Goal: Task Accomplishment & Management: Complete application form

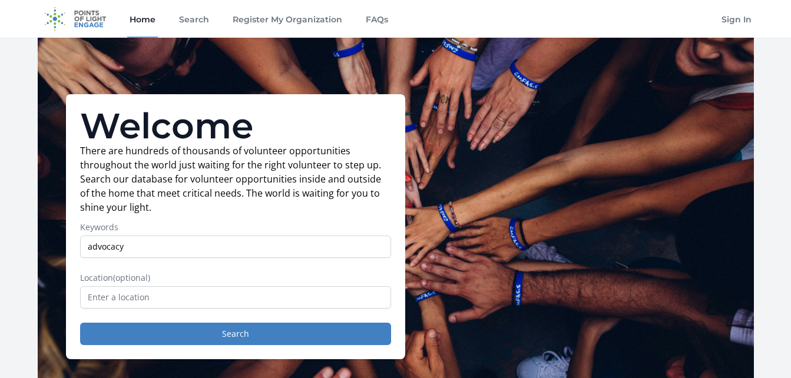
type input "advocacy"
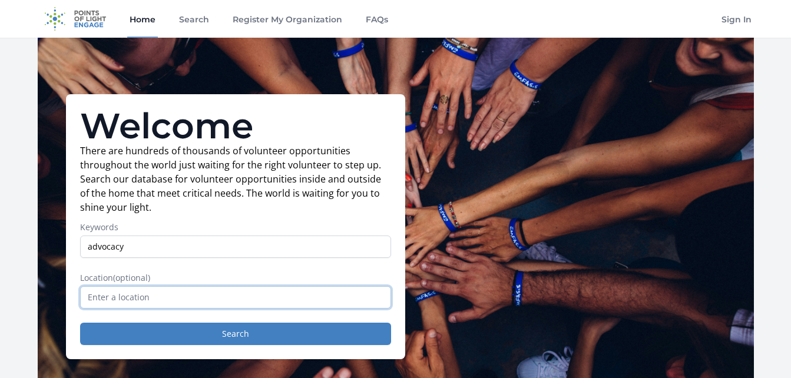
click at [151, 295] on input "text" at bounding box center [235, 297] width 311 height 22
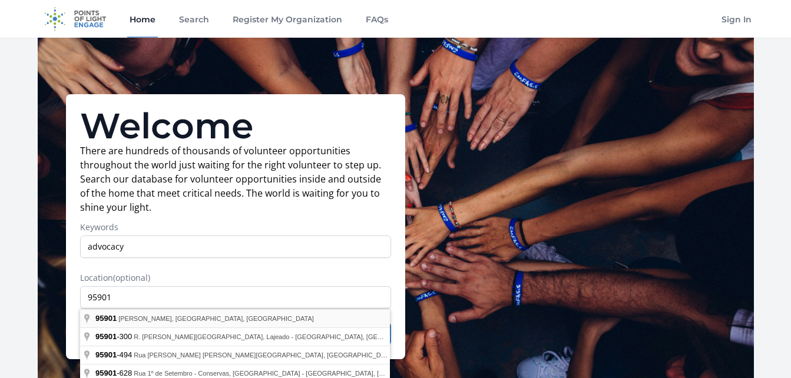
type input "Linda, CA 95901, USA"
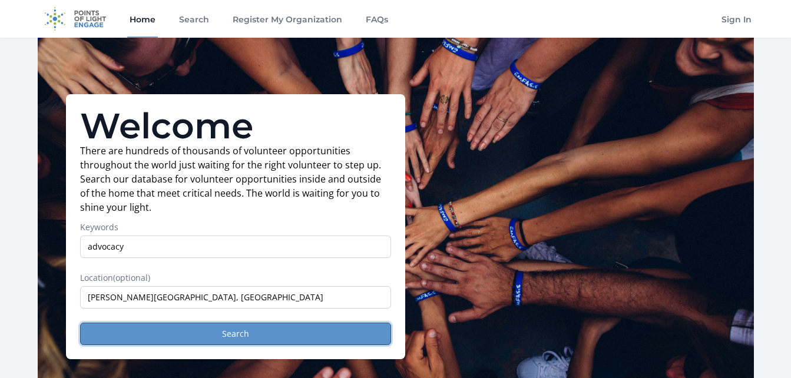
click at [181, 335] on button "Search" at bounding box center [235, 334] width 311 height 22
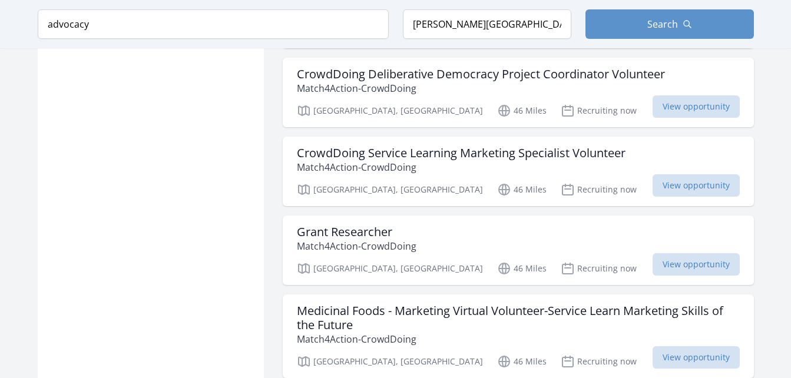
scroll to position [1357, 0]
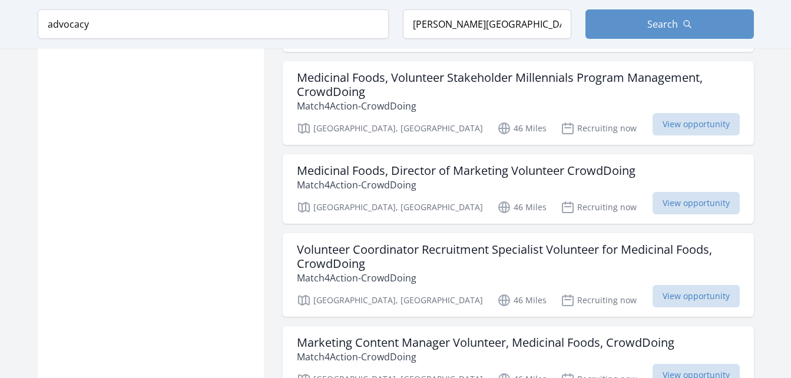
scroll to position [1692, 0]
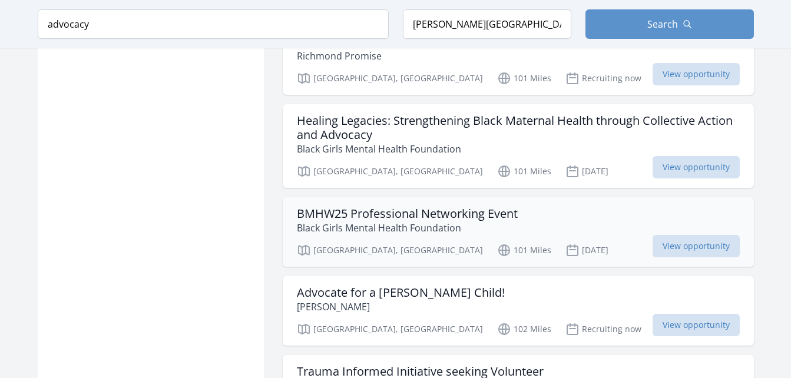
scroll to position [3333, 0]
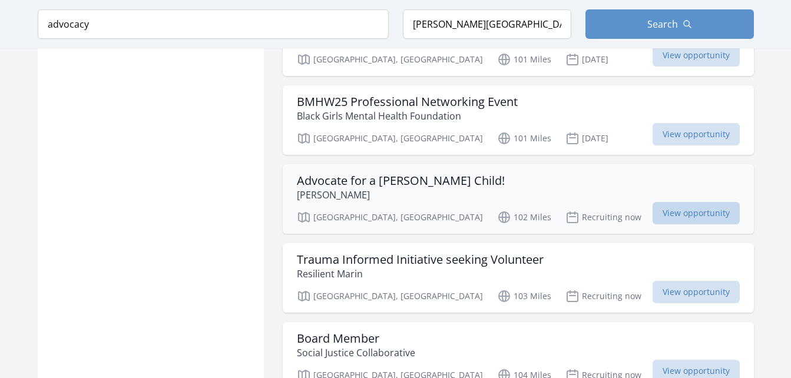
click at [676, 202] on span "View opportunity" at bounding box center [696, 213] width 87 height 22
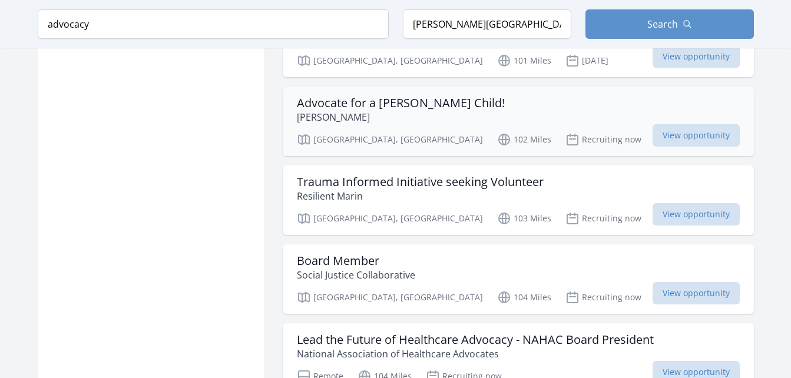
scroll to position [3407, 0]
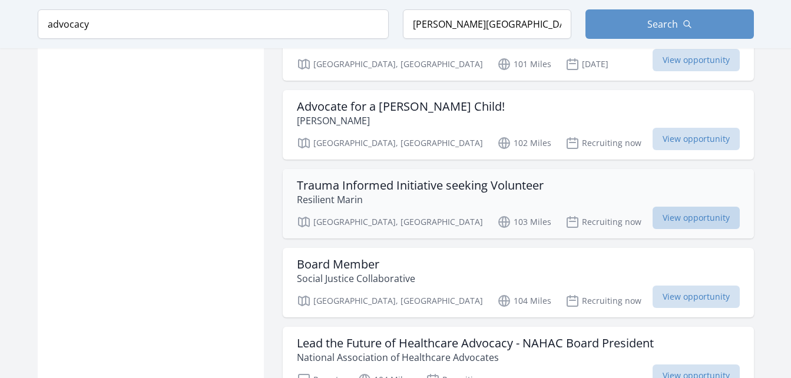
click at [667, 207] on span "View opportunity" at bounding box center [696, 218] width 87 height 22
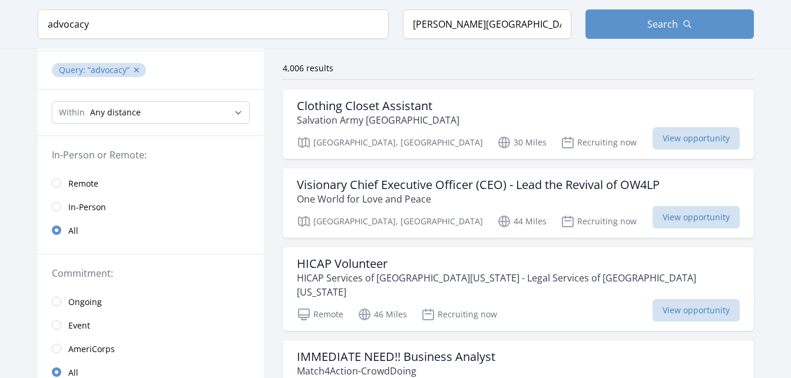
scroll to position [64, 0]
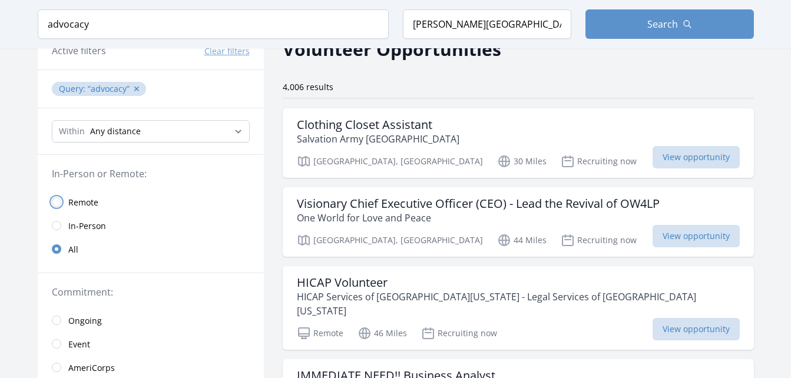
click at [58, 200] on input "radio" at bounding box center [56, 201] width 9 height 9
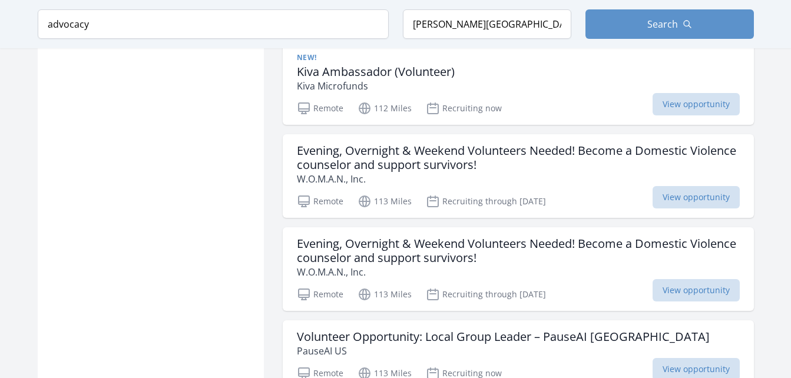
scroll to position [941, 0]
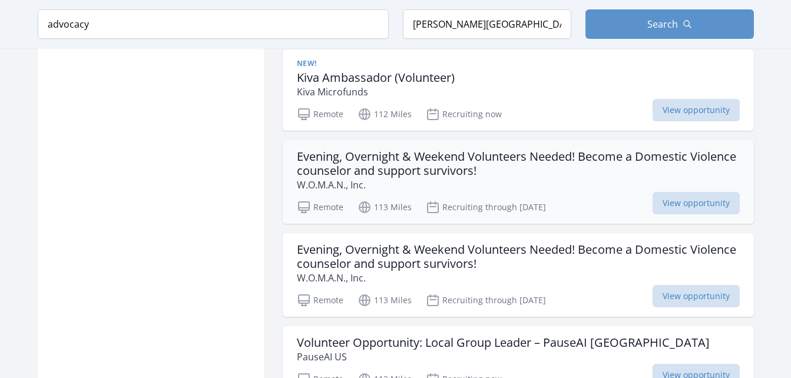
click at [472, 150] on h3 "Evening, Overnight & Weekend Volunteers Needed! Become a Domestic Violence coun…" at bounding box center [518, 164] width 443 height 28
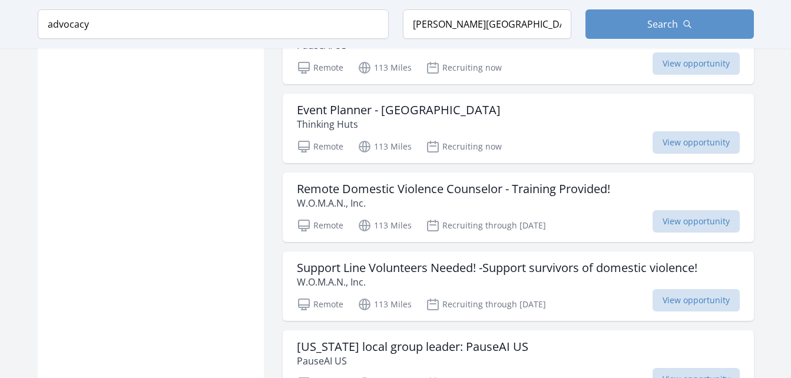
scroll to position [1253, 0]
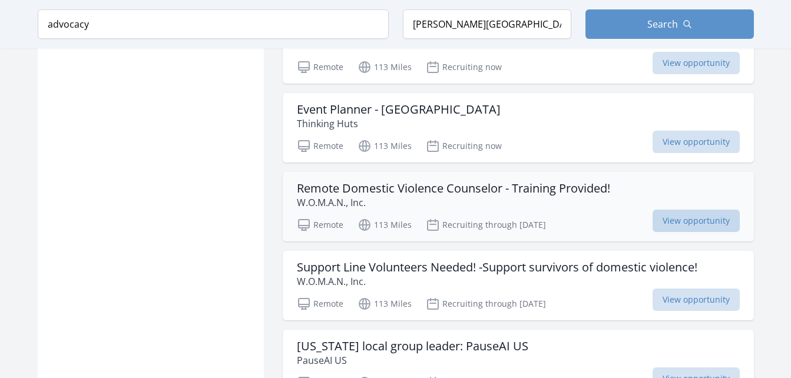
click at [667, 210] on span "View opportunity" at bounding box center [696, 221] width 87 height 22
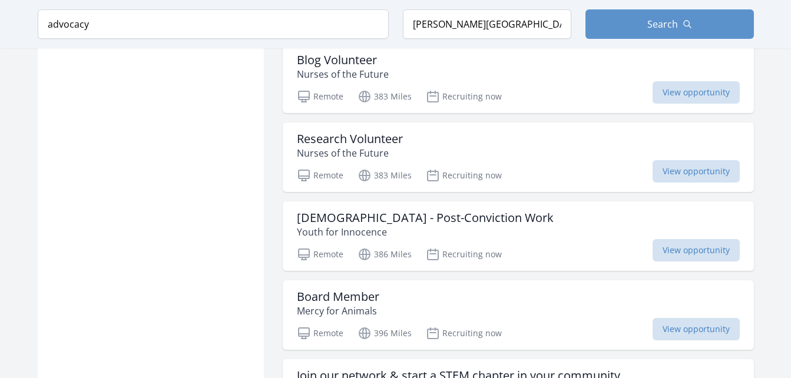
scroll to position [2672, 0]
click at [431, 211] on h3 "Volunteer - Post-Conviction Work" at bounding box center [425, 218] width 257 height 14
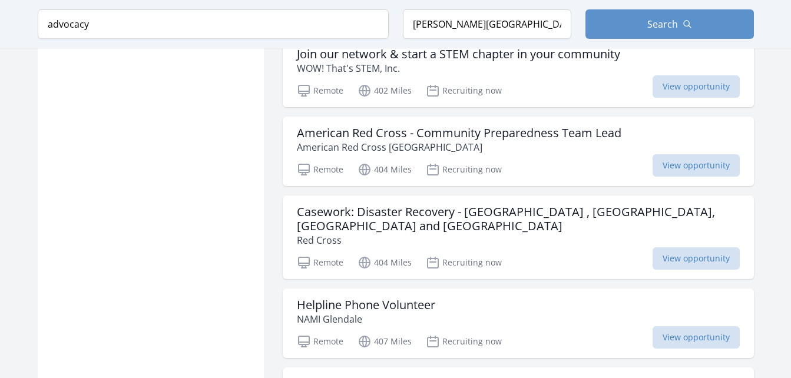
scroll to position [2997, 0]
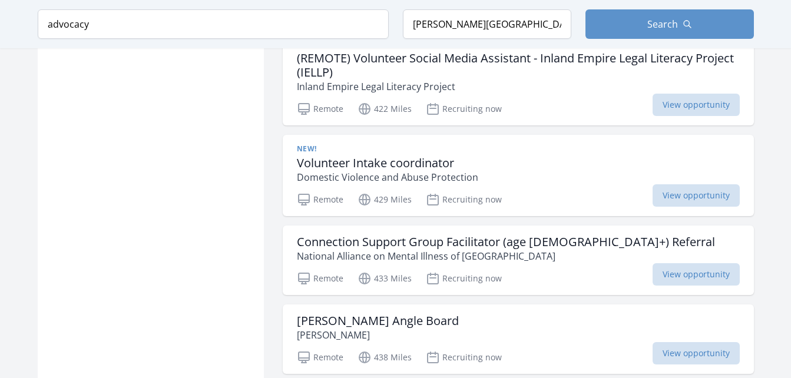
scroll to position [4259, 0]
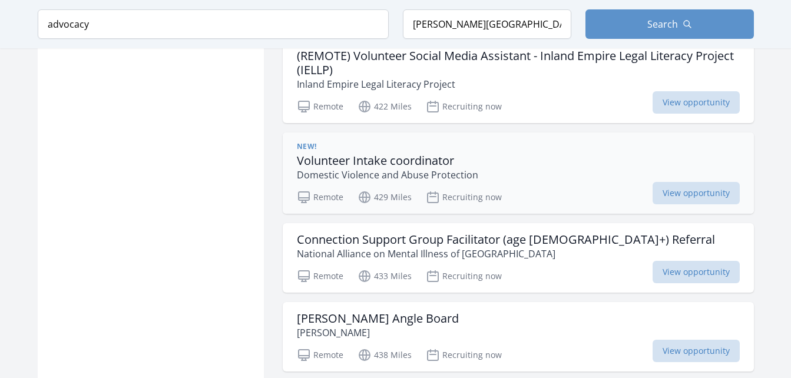
click at [419, 154] on h3 "Volunteer Intake coordinator" at bounding box center [387, 161] width 181 height 14
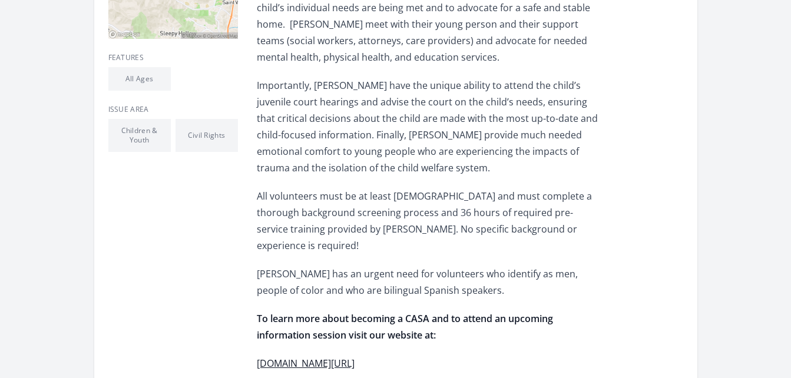
scroll to position [382, 0]
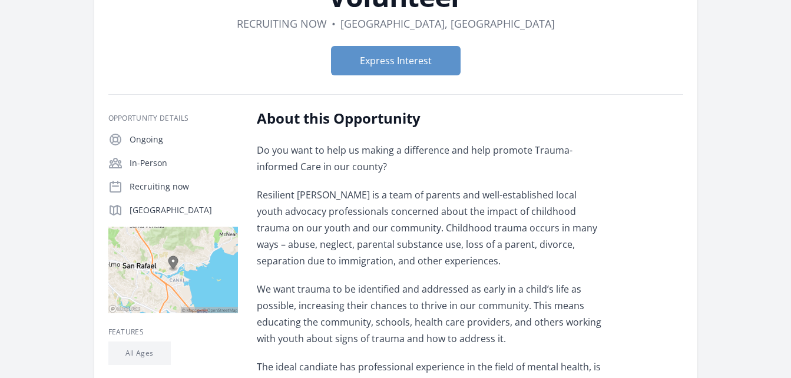
scroll to position [135, 0]
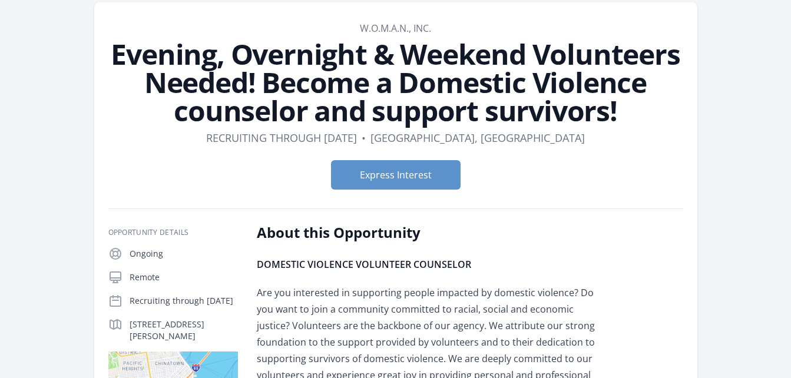
scroll to position [41, 0]
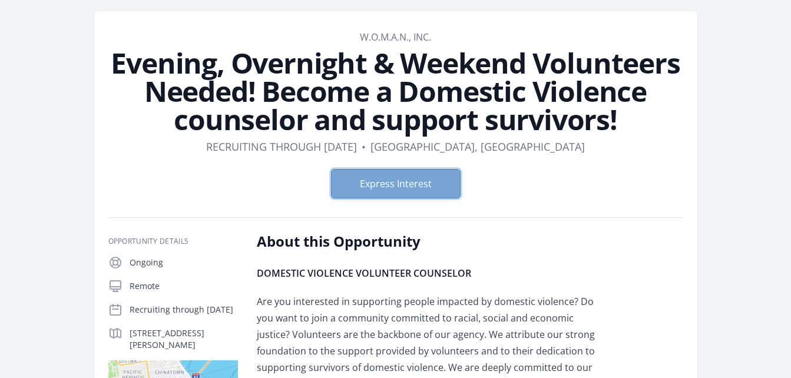
click at [426, 185] on button "Express Interest" at bounding box center [396, 183] width 130 height 29
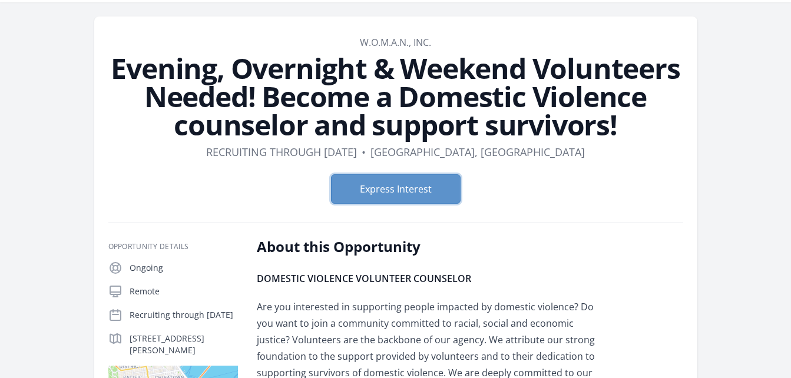
scroll to position [0, 0]
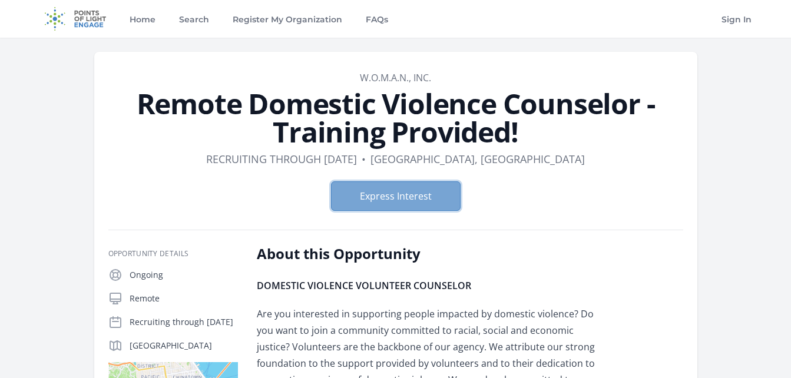
click at [436, 196] on button "Express Interest" at bounding box center [396, 195] width 130 height 29
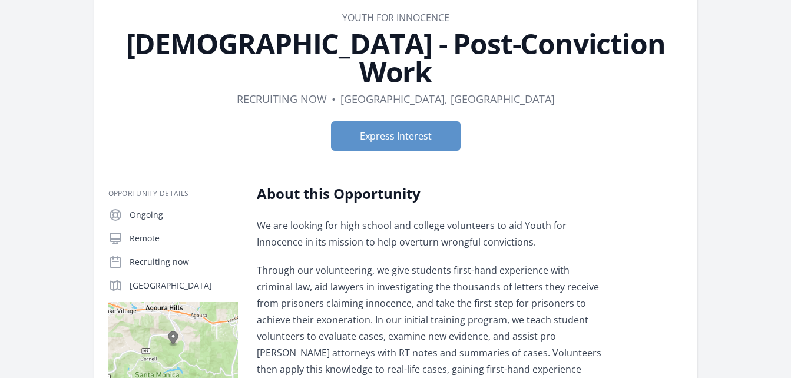
scroll to position [108, 0]
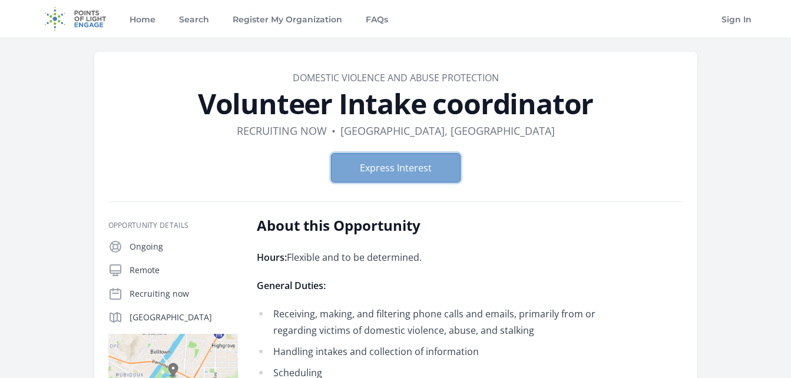
click at [404, 170] on button "Express Interest" at bounding box center [396, 167] width 130 height 29
